Goal: Find contact information: Find contact information

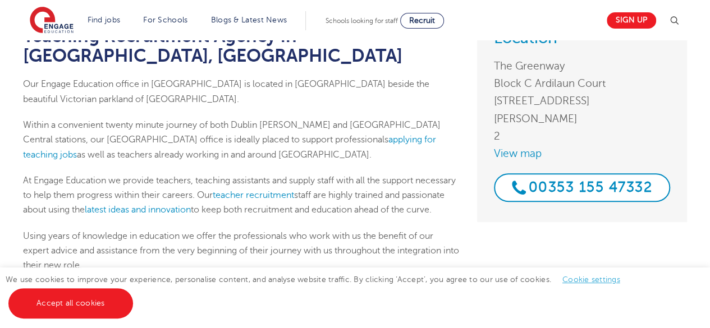
scroll to position [112, 0]
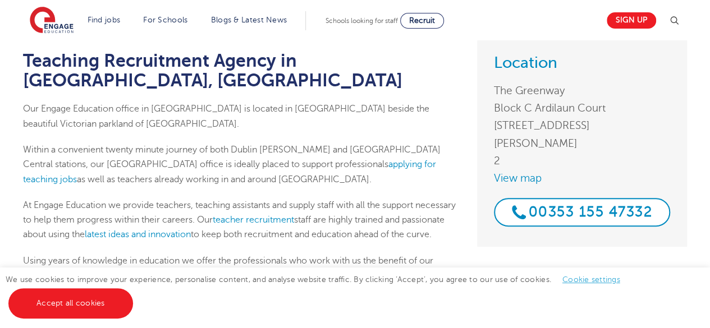
drag, startPoint x: 496, startPoint y: 86, endPoint x: 527, endPoint y: 139, distance: 61.1
click at [527, 139] on address "The Greenway Block C Ardilaun Court [STREET_ADDRESS][PERSON_NAME]" at bounding box center [582, 126] width 176 height 88
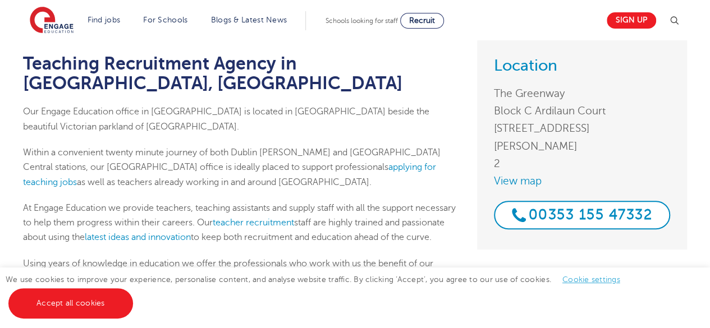
scroll to position [112, 0]
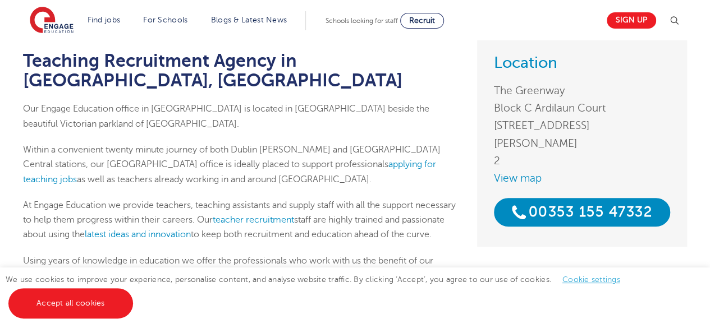
drag, startPoint x: 595, startPoint y: 203, endPoint x: 643, endPoint y: 196, distance: 48.8
click at [643, 198] on link "00353 155 47332" at bounding box center [582, 212] width 176 height 29
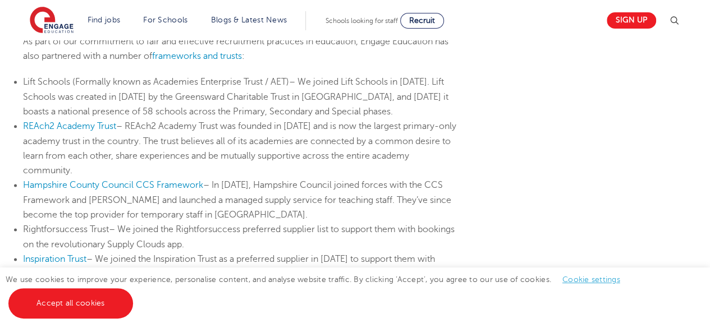
scroll to position [621, 0]
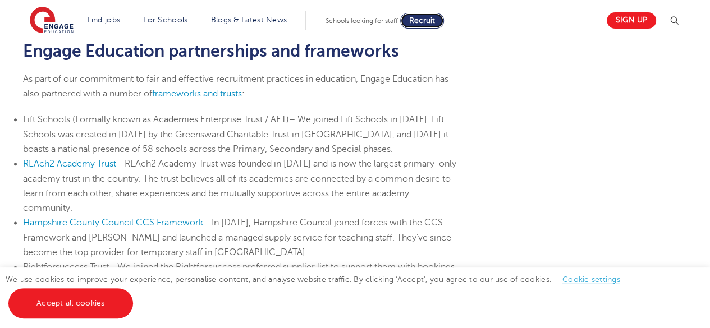
click at [426, 22] on span "Recruit" at bounding box center [422, 20] width 26 height 8
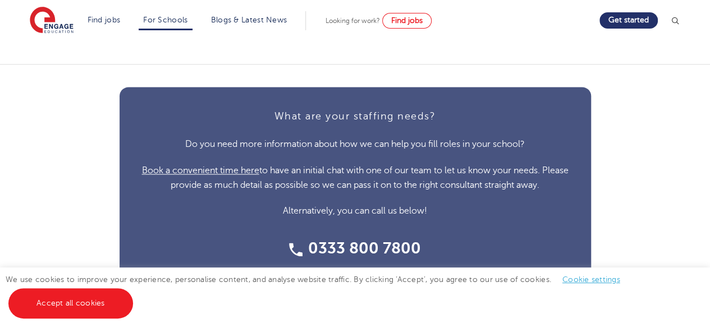
scroll to position [2863, 0]
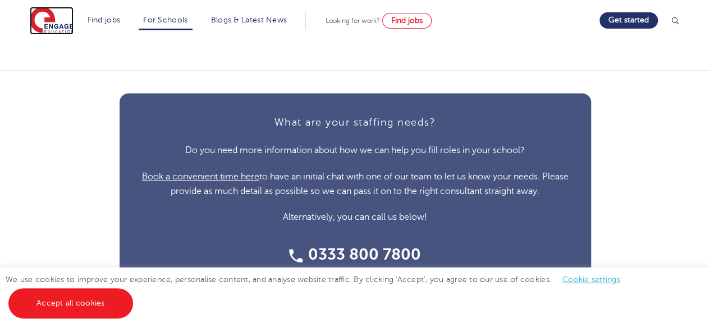
click at [62, 22] on img at bounding box center [52, 21] width 44 height 28
